Goal: Task Accomplishment & Management: Manage account settings

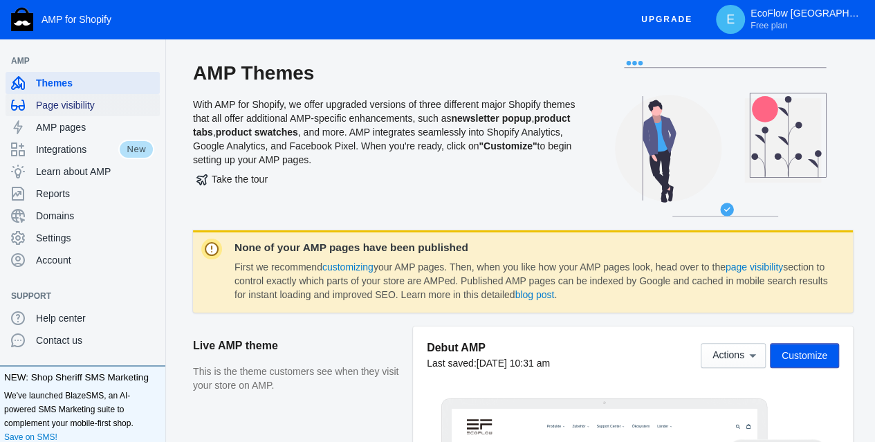
click at [86, 107] on span "Page visibility" at bounding box center [95, 105] width 118 height 14
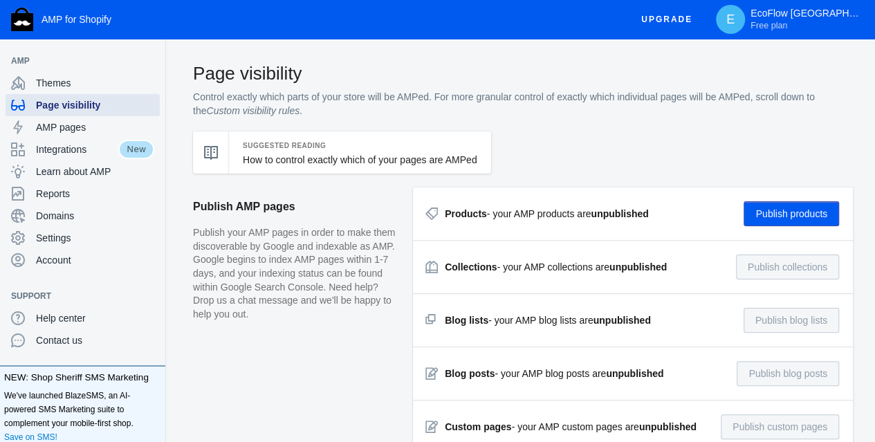
checkbox input "true"
type input "0000"
radio input "true"
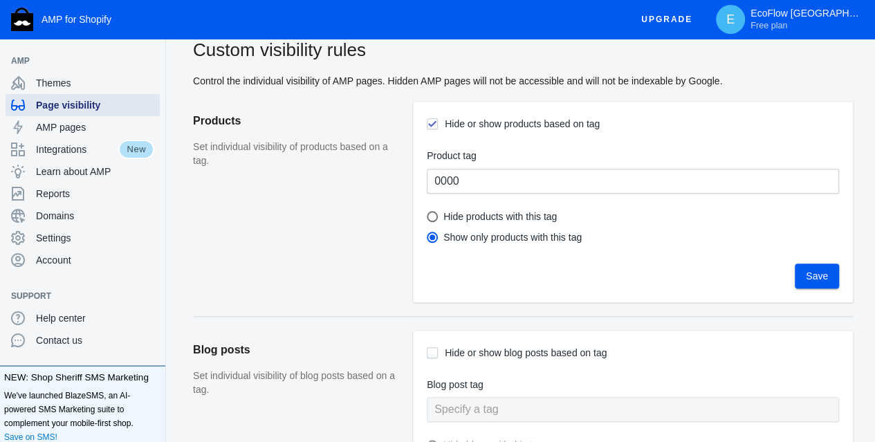
scroll to position [553, 0]
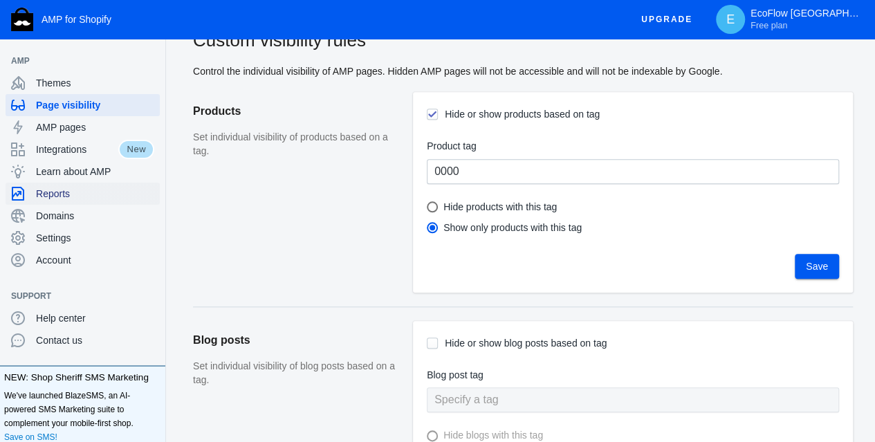
click at [92, 189] on span "Reports" at bounding box center [95, 194] width 118 height 14
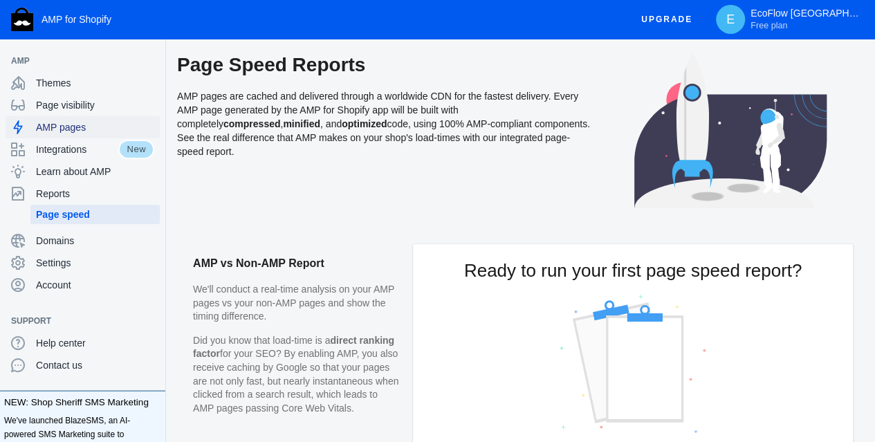
click at [89, 122] on span "AMP pages" at bounding box center [95, 127] width 118 height 14
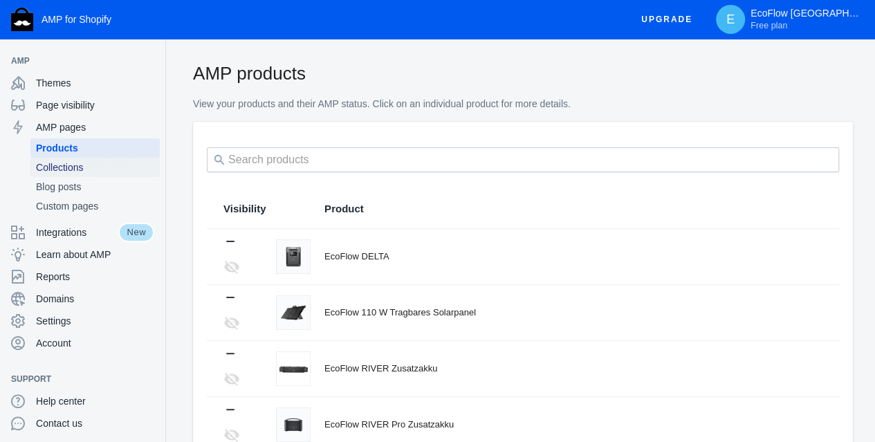
click at [90, 165] on span "Collections" at bounding box center [95, 167] width 118 height 14
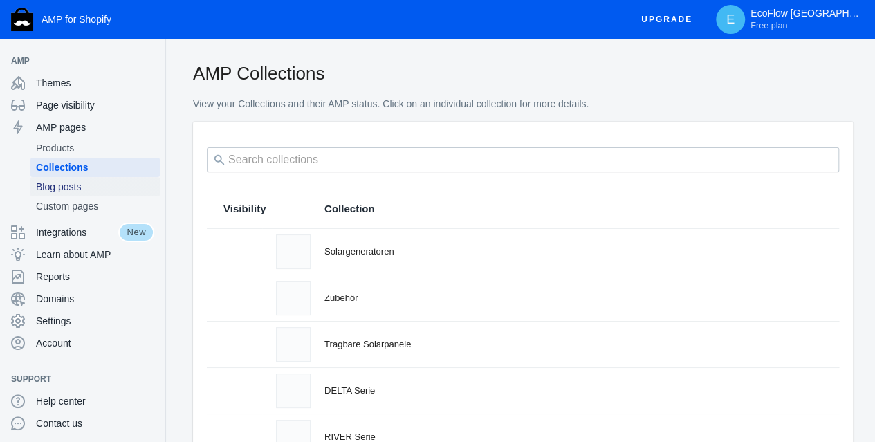
click at [84, 185] on span "Blog posts" at bounding box center [95, 187] width 118 height 14
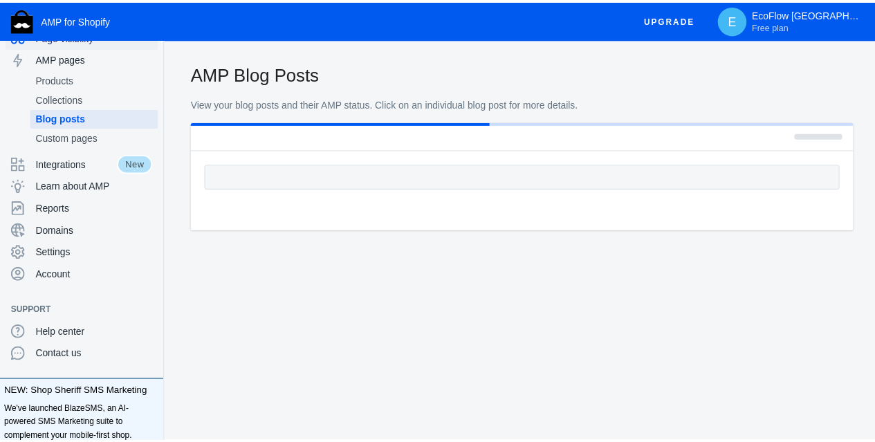
scroll to position [138, 0]
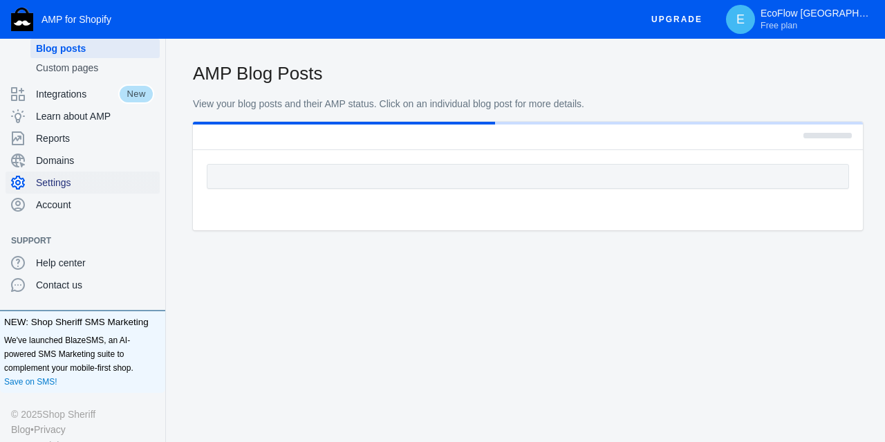
click at [100, 182] on span "Settings" at bounding box center [95, 183] width 118 height 14
